Goal: Check status: Check status

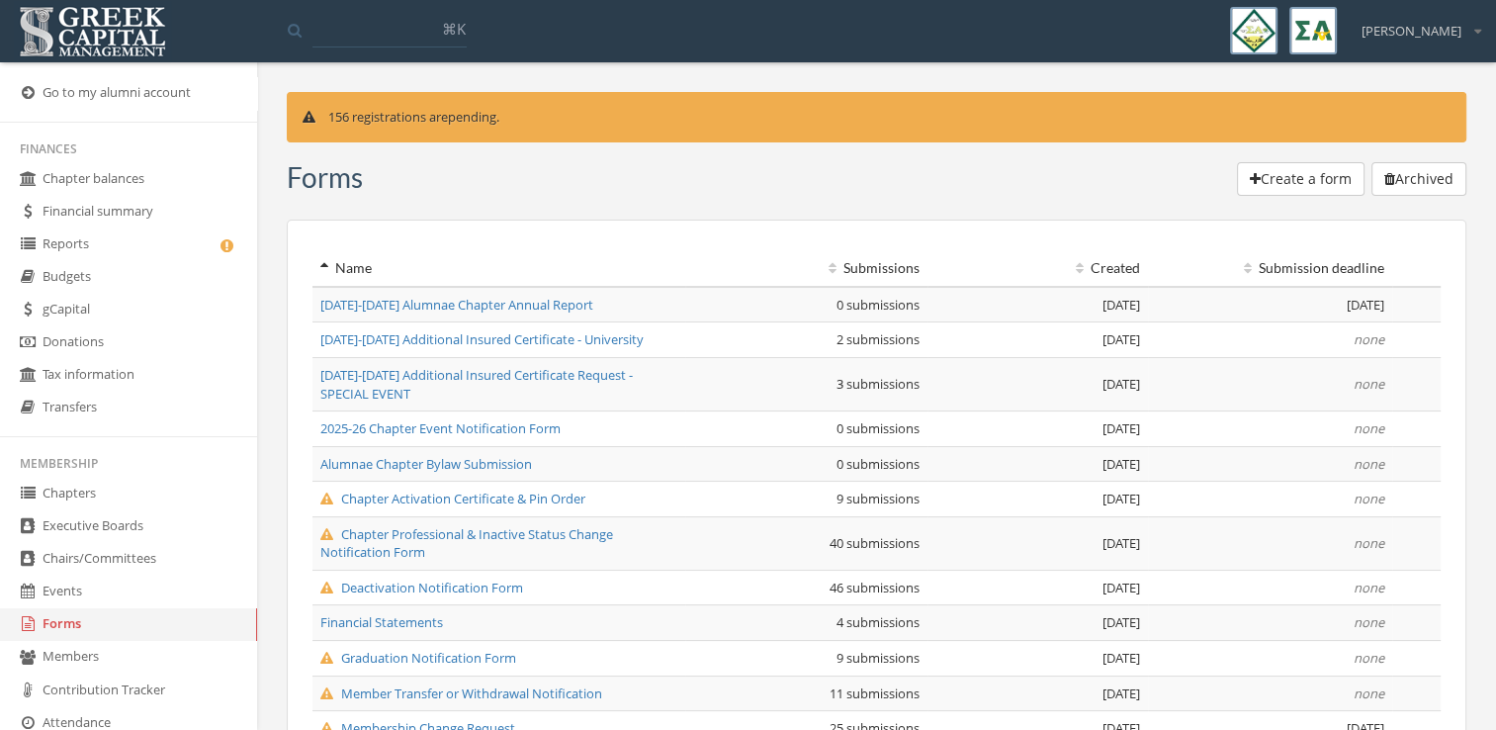
scroll to position [103, 0]
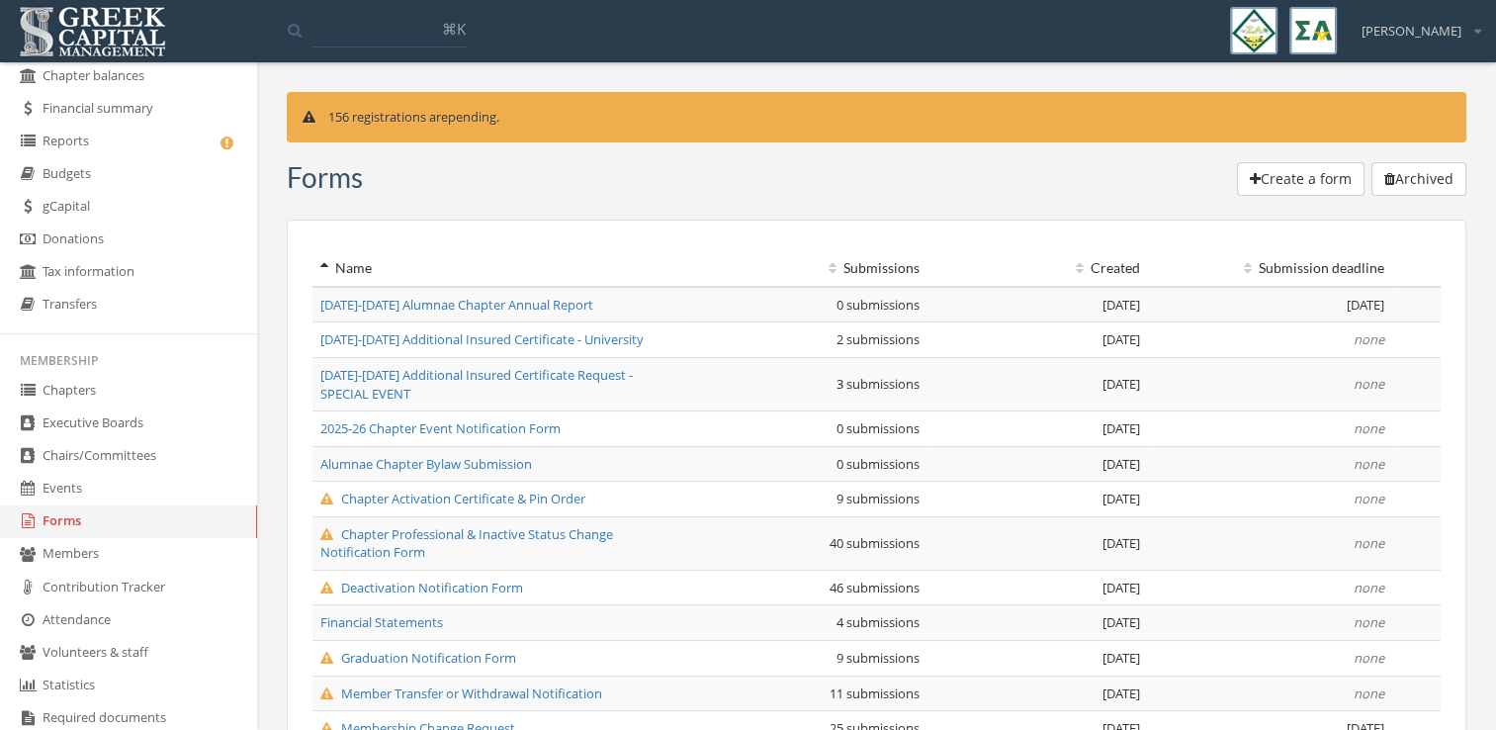
click at [114, 138] on link "Reports" at bounding box center [128, 142] width 257 height 33
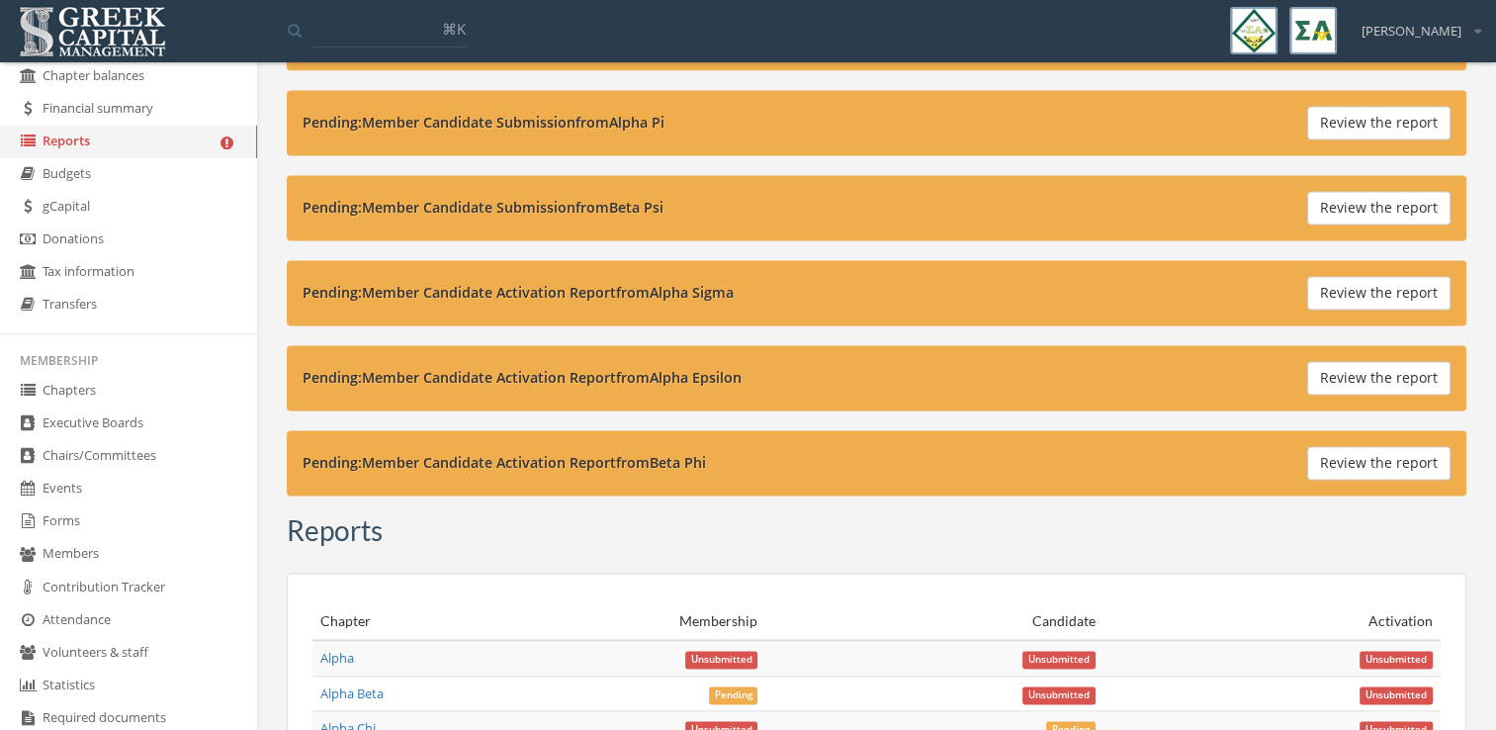
scroll to position [2715, 0]
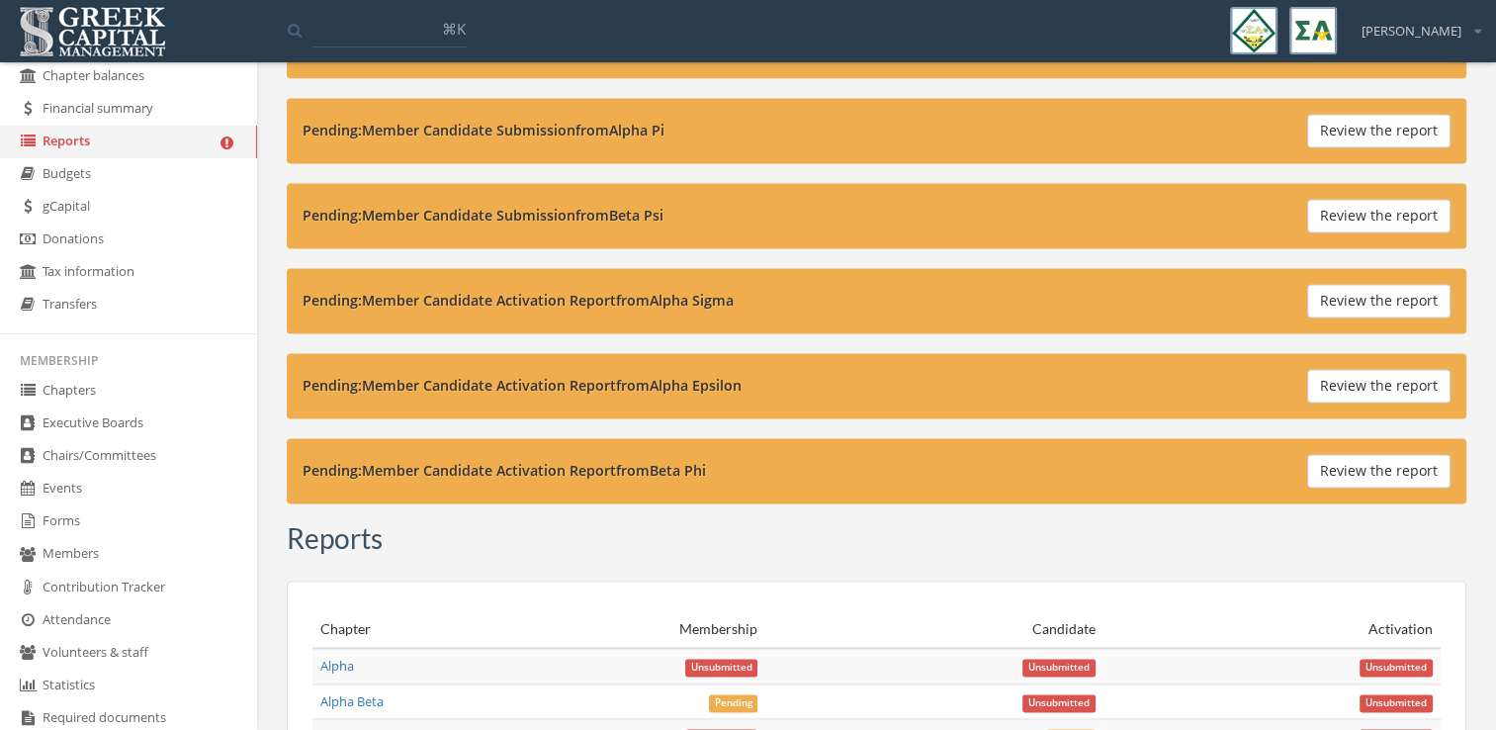
click at [130, 390] on link "Chapters" at bounding box center [128, 391] width 257 height 33
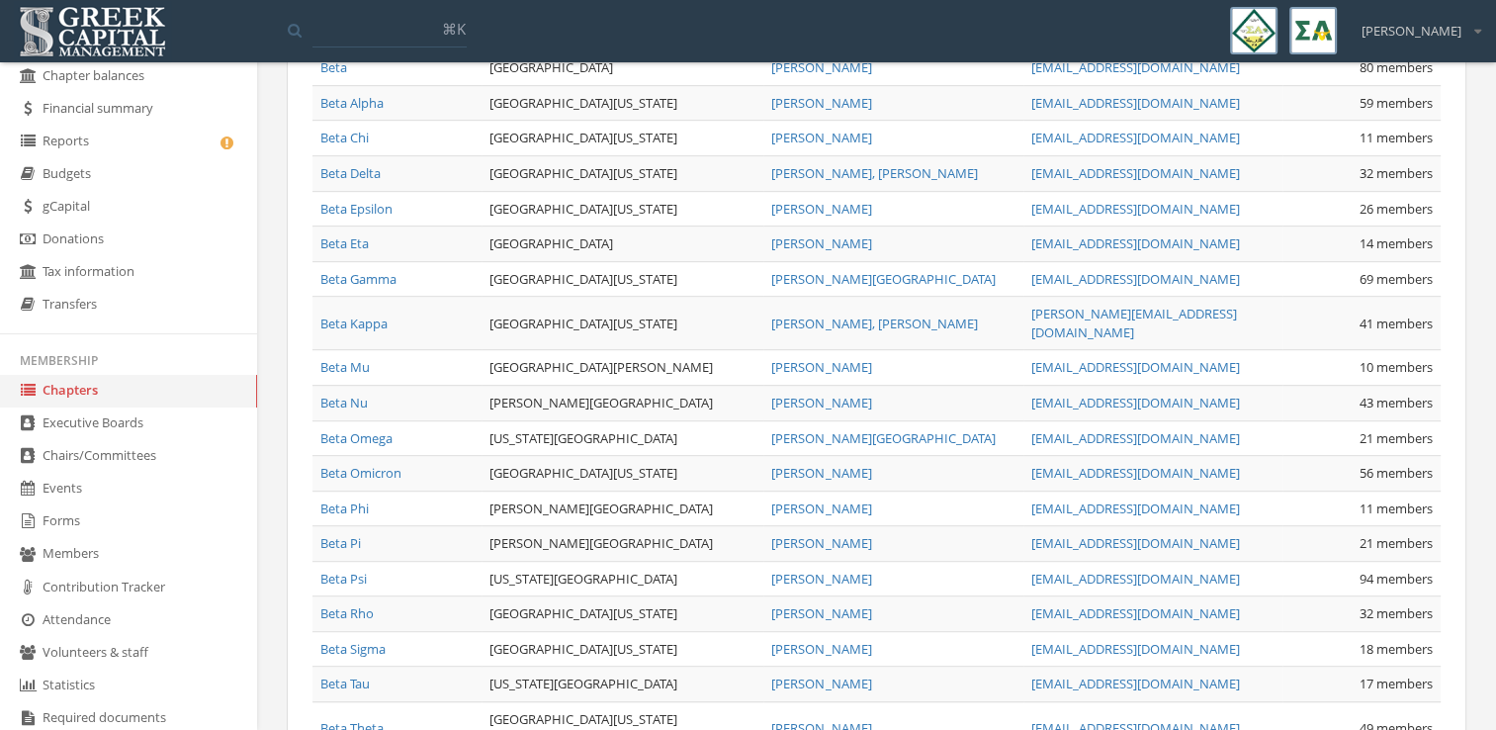
scroll to position [1047, 0]
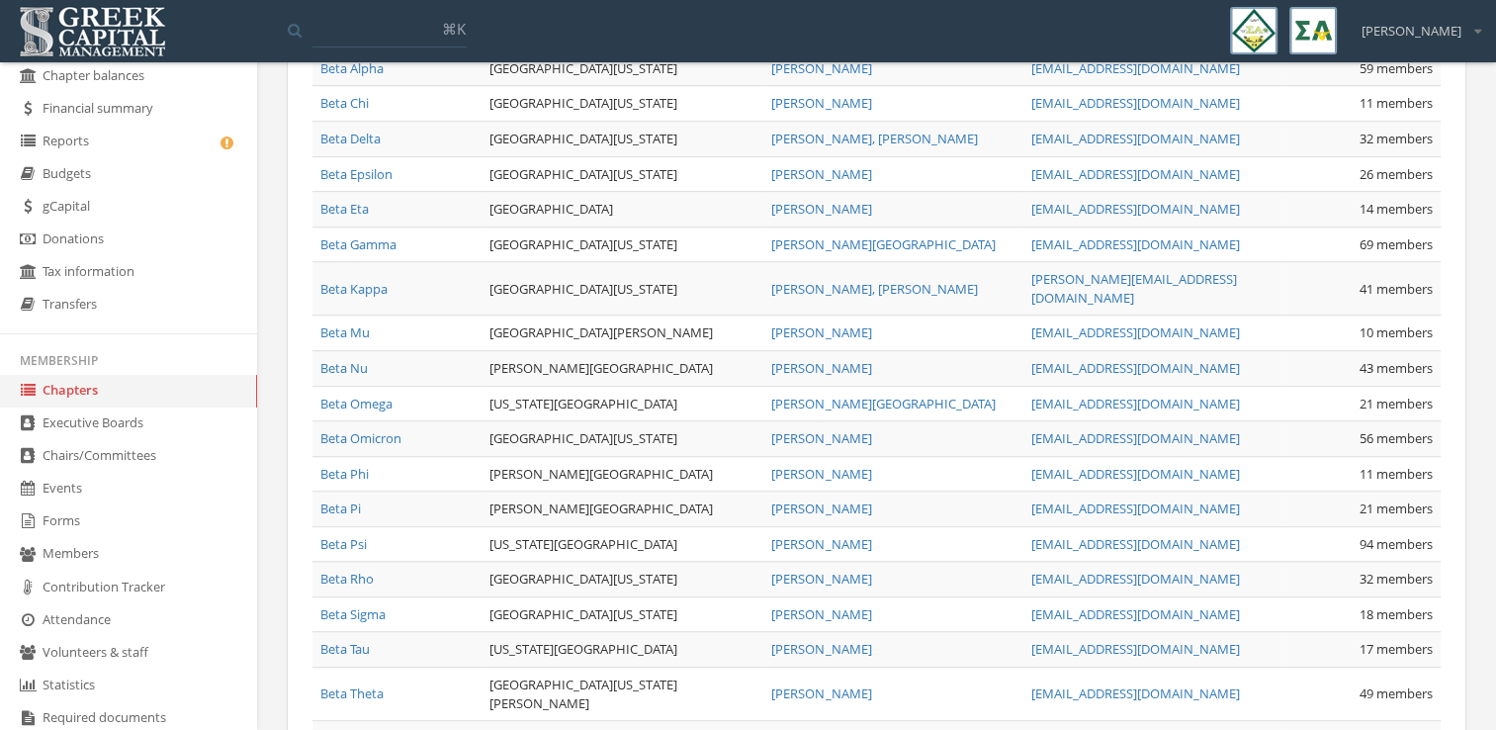
click at [337, 465] on link "Beta Phi" at bounding box center [344, 474] width 48 height 18
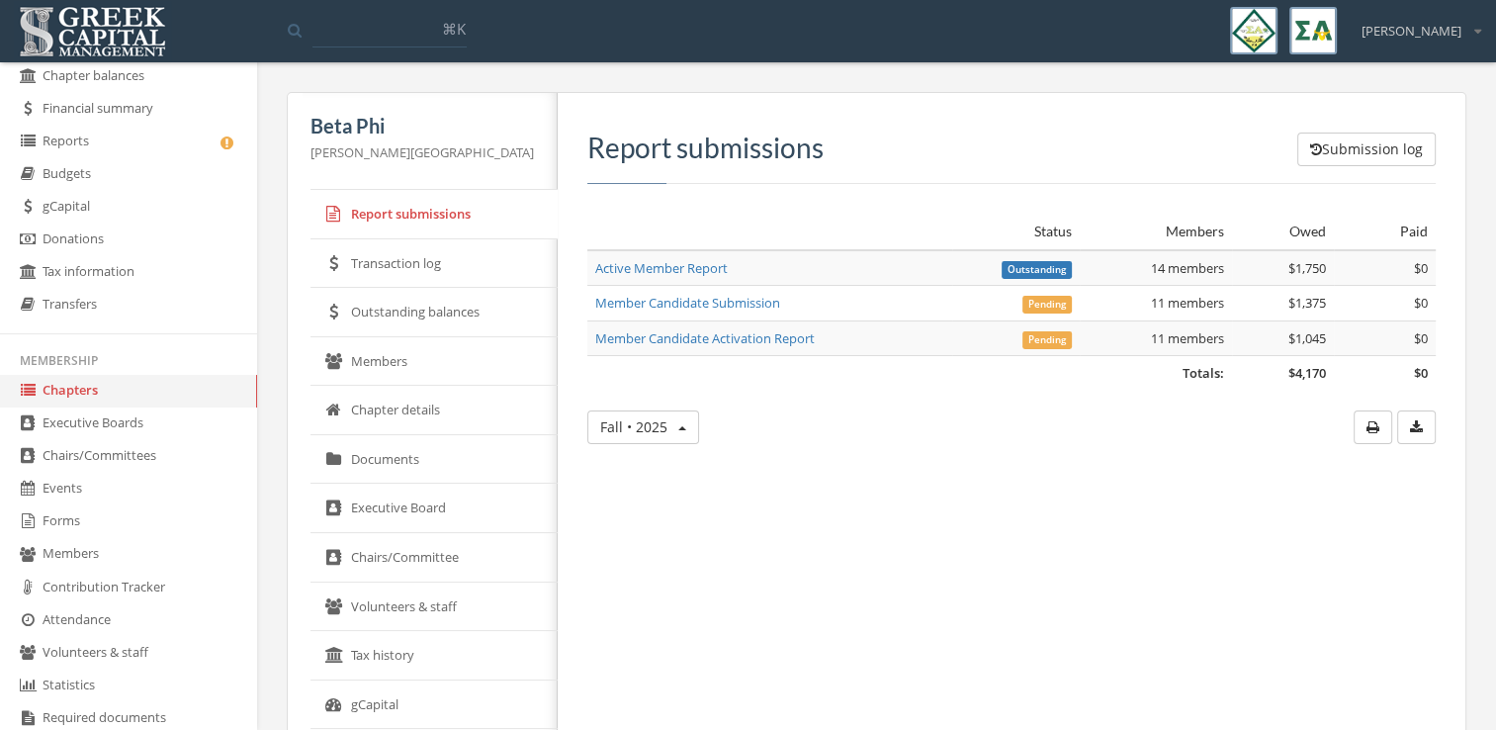
click at [680, 304] on link "Member Candidate Submission" at bounding box center [687, 303] width 185 height 18
click at [642, 303] on link "Member Candidate Submission" at bounding box center [687, 303] width 185 height 18
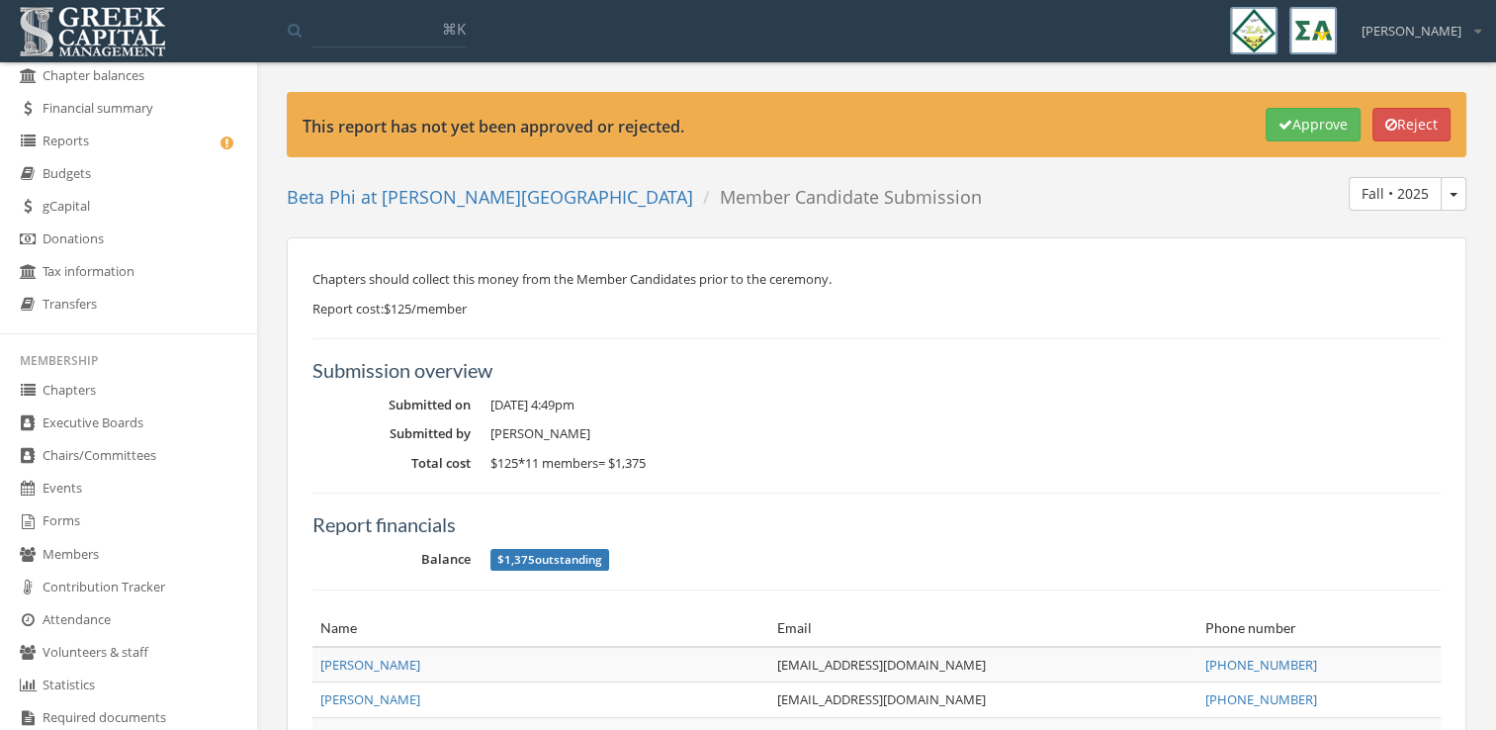
click at [1443, 194] on button "Fall • 2025" at bounding box center [1453, 194] width 26 height 34
click at [1022, 225] on div "Approve Reject This report has not yet been approved or rejected. Beta Phi at […" at bounding box center [876, 598] width 1209 height 1012
click at [102, 133] on link "Reports" at bounding box center [128, 142] width 257 height 33
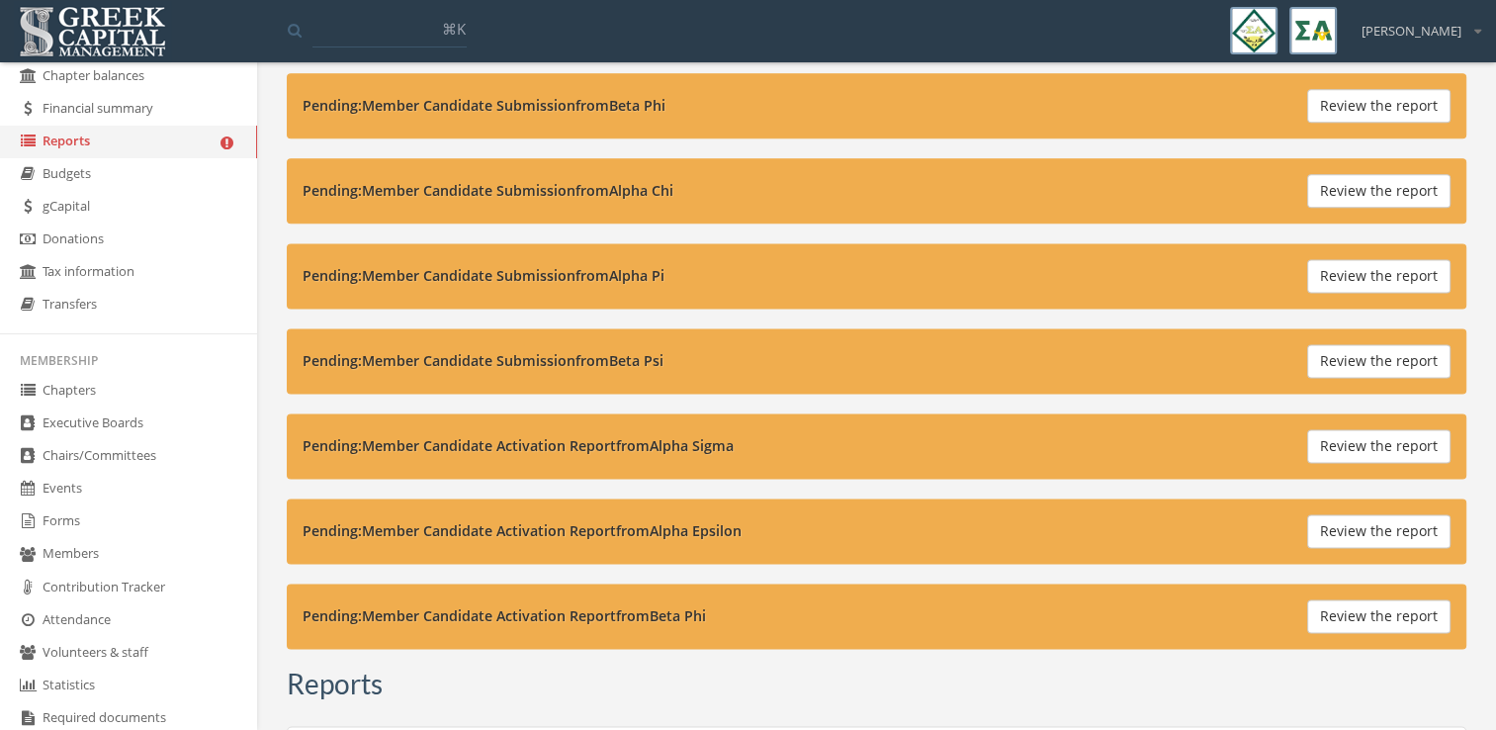
scroll to position [2568, 0]
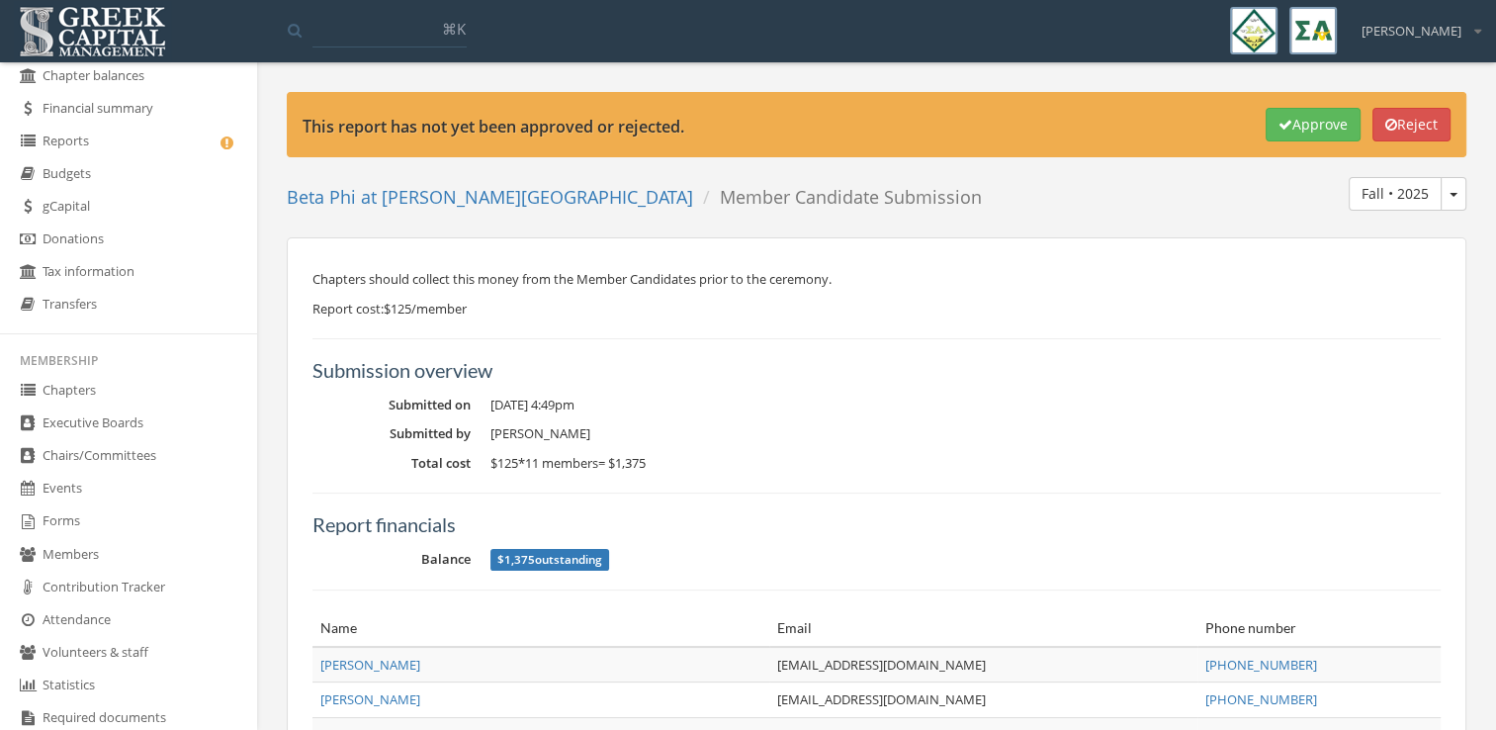
scroll to position [103, 0]
click at [119, 515] on link "Forms" at bounding box center [128, 521] width 257 height 33
